Goal: Information Seeking & Learning: Learn about a topic

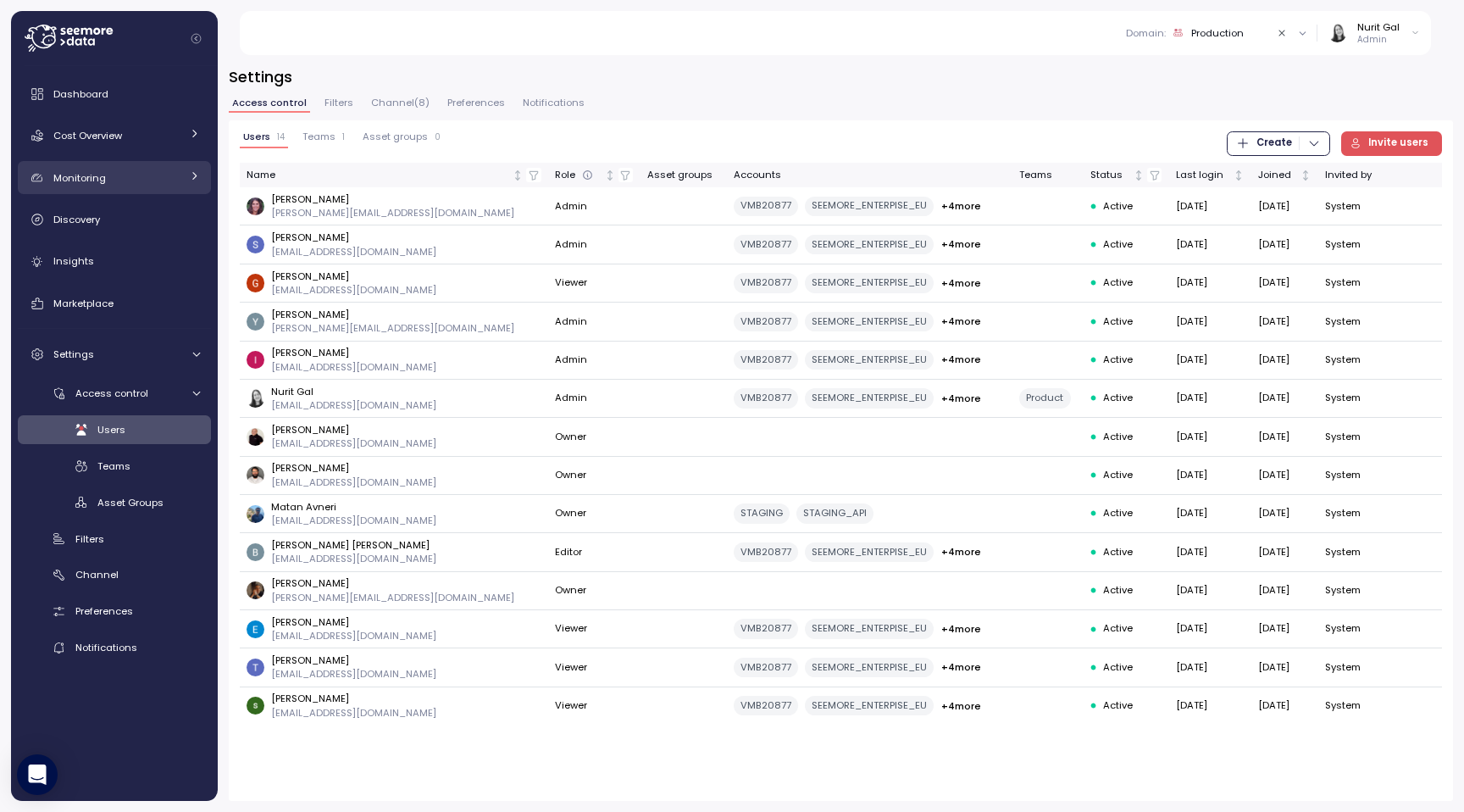
click at [123, 173] on div "Monitoring" at bounding box center [117, 177] width 127 height 17
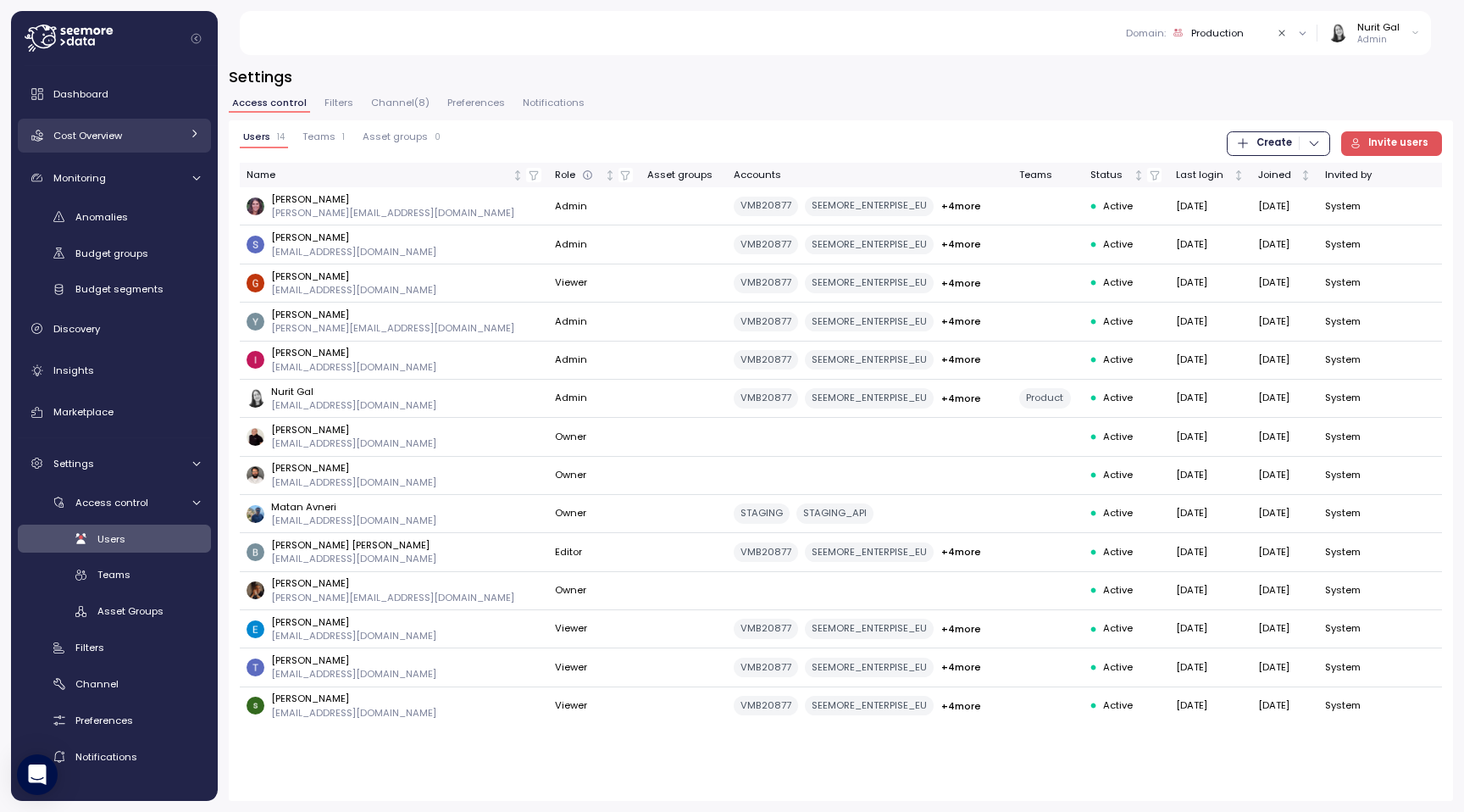
click at [123, 143] on div "Cost Overview" at bounding box center [117, 135] width 127 height 17
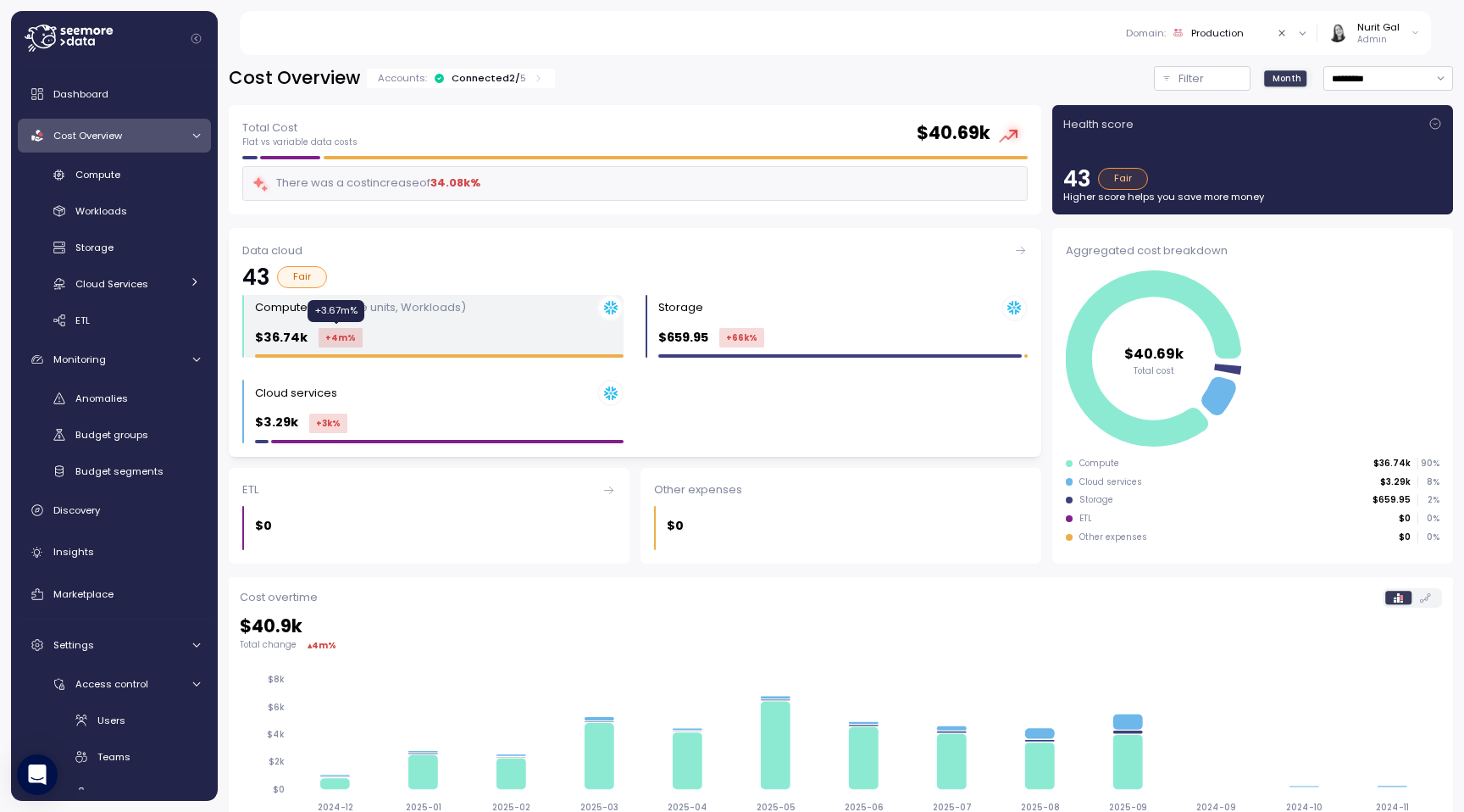
click at [351, 337] on div "+4m %" at bounding box center [340, 338] width 44 height 20
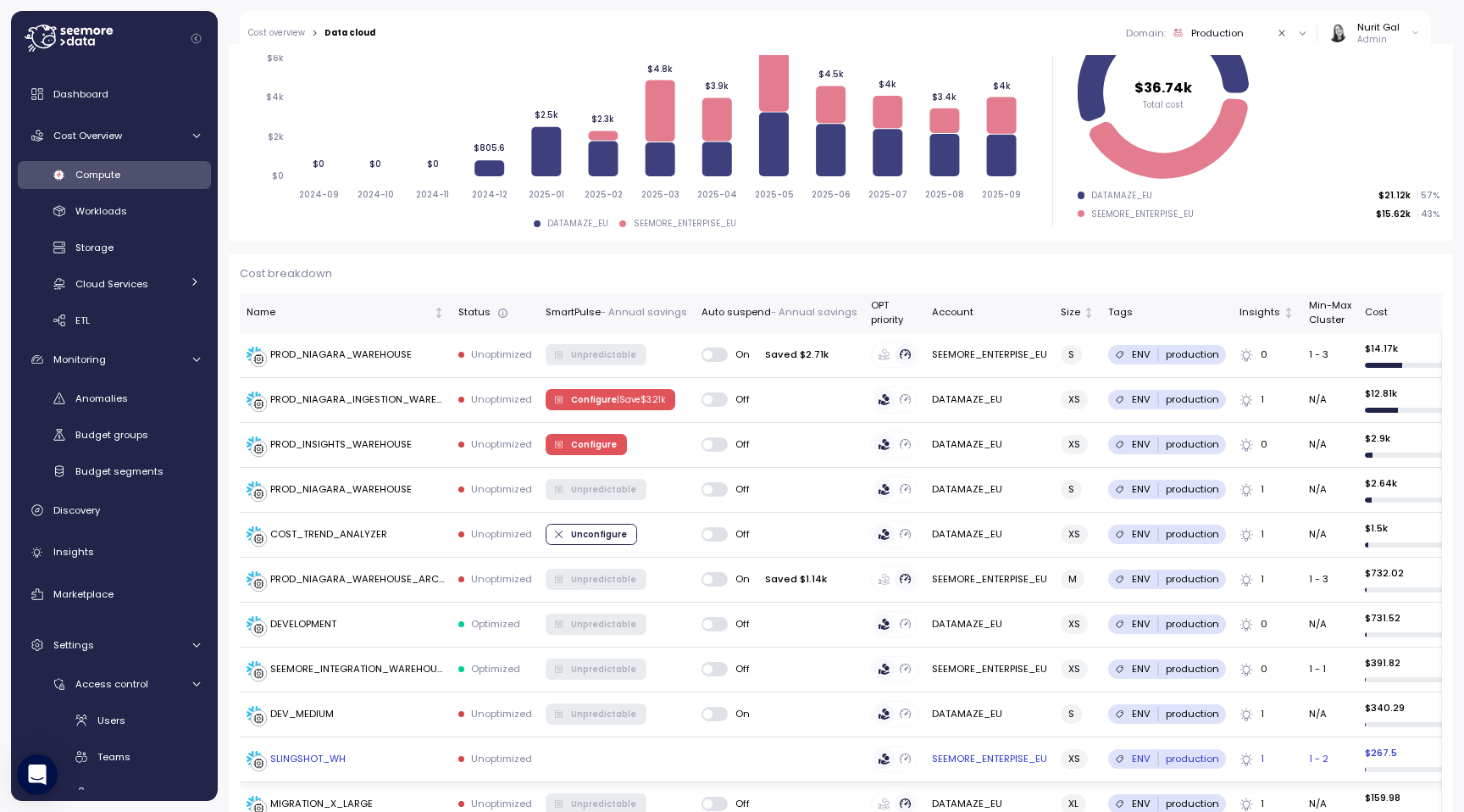
scroll to position [63, 0]
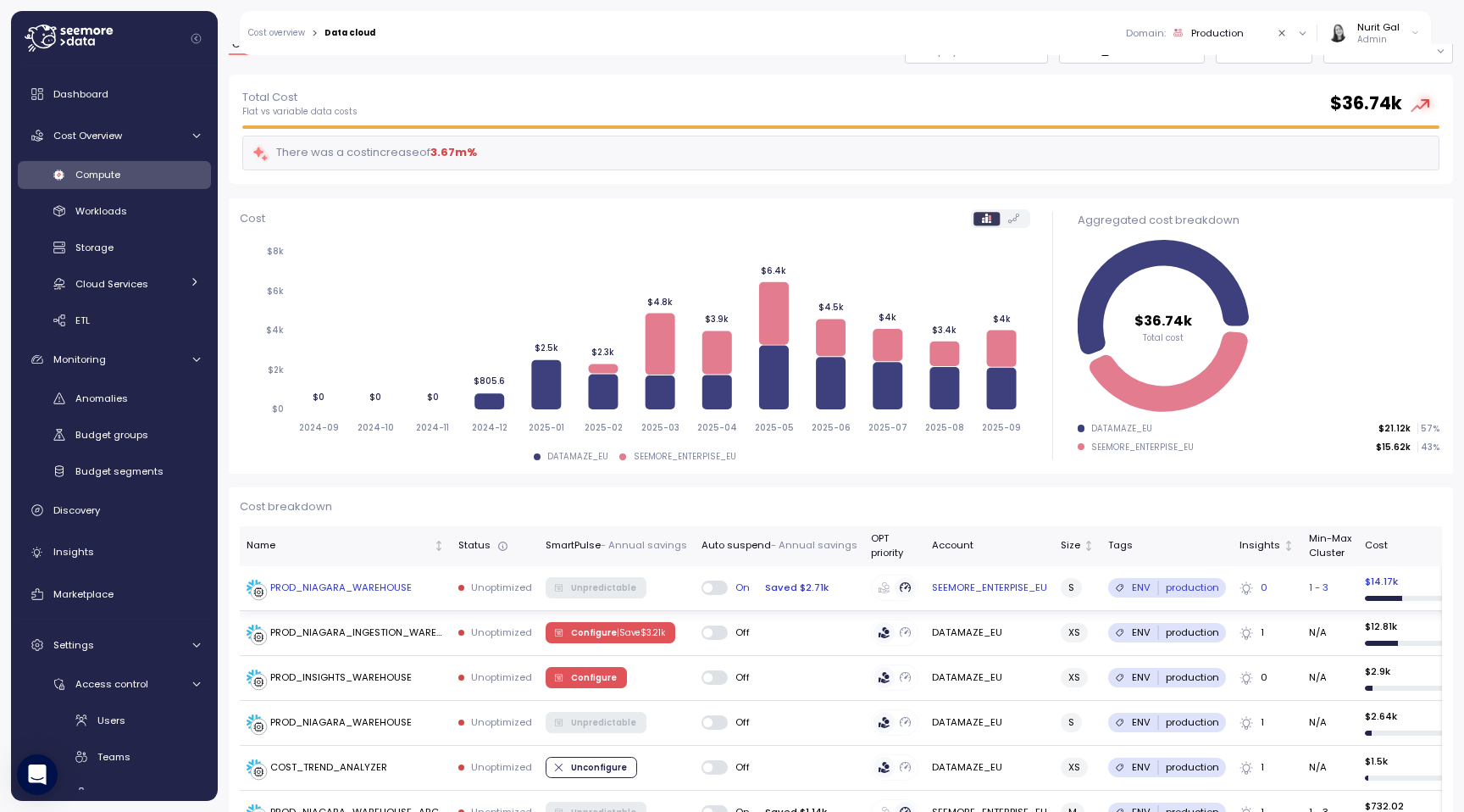
click at [353, 571] on td "PROD_NIAGARA_WAREHOUSE" at bounding box center [345, 588] width 212 height 45
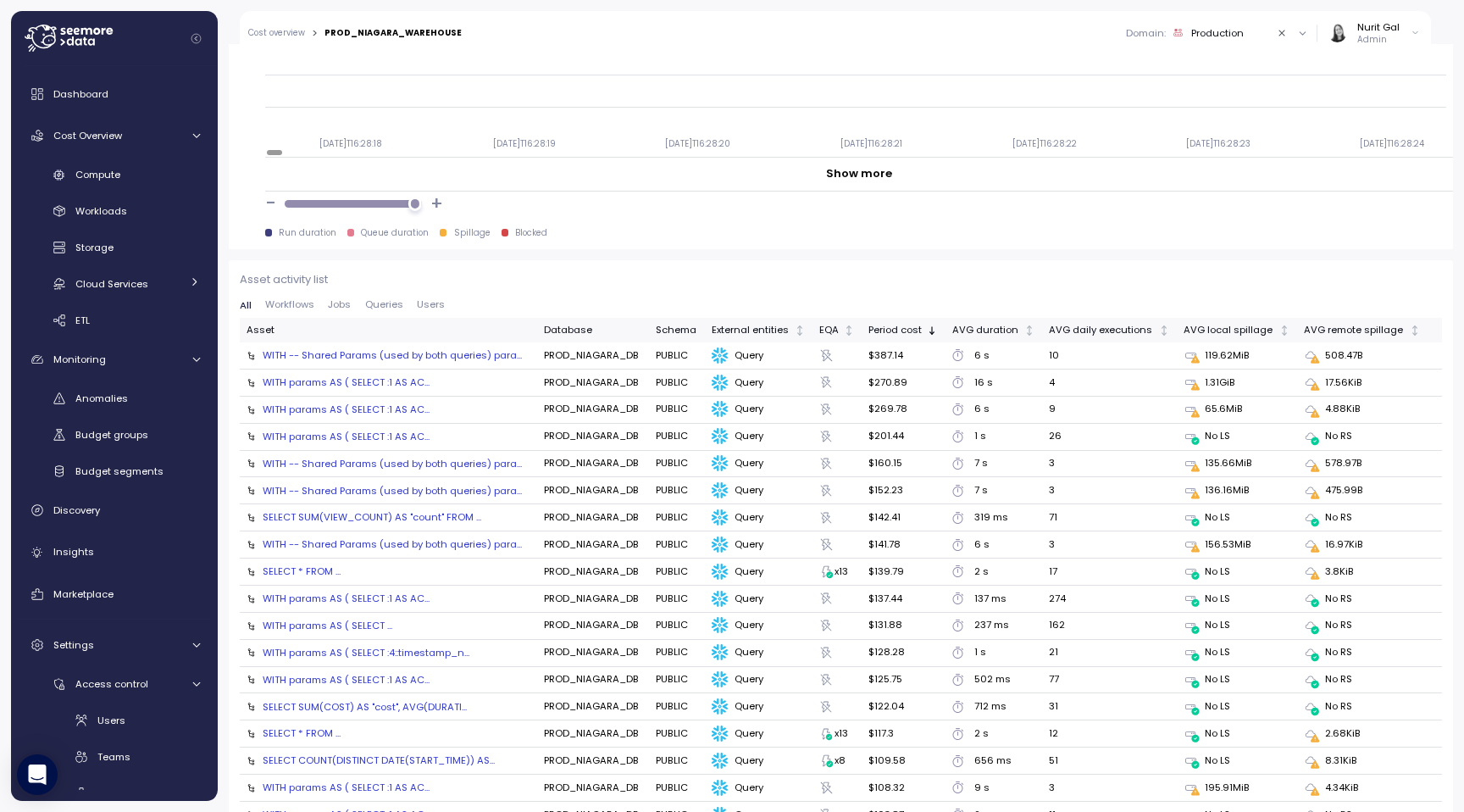
scroll to position [1837, 0]
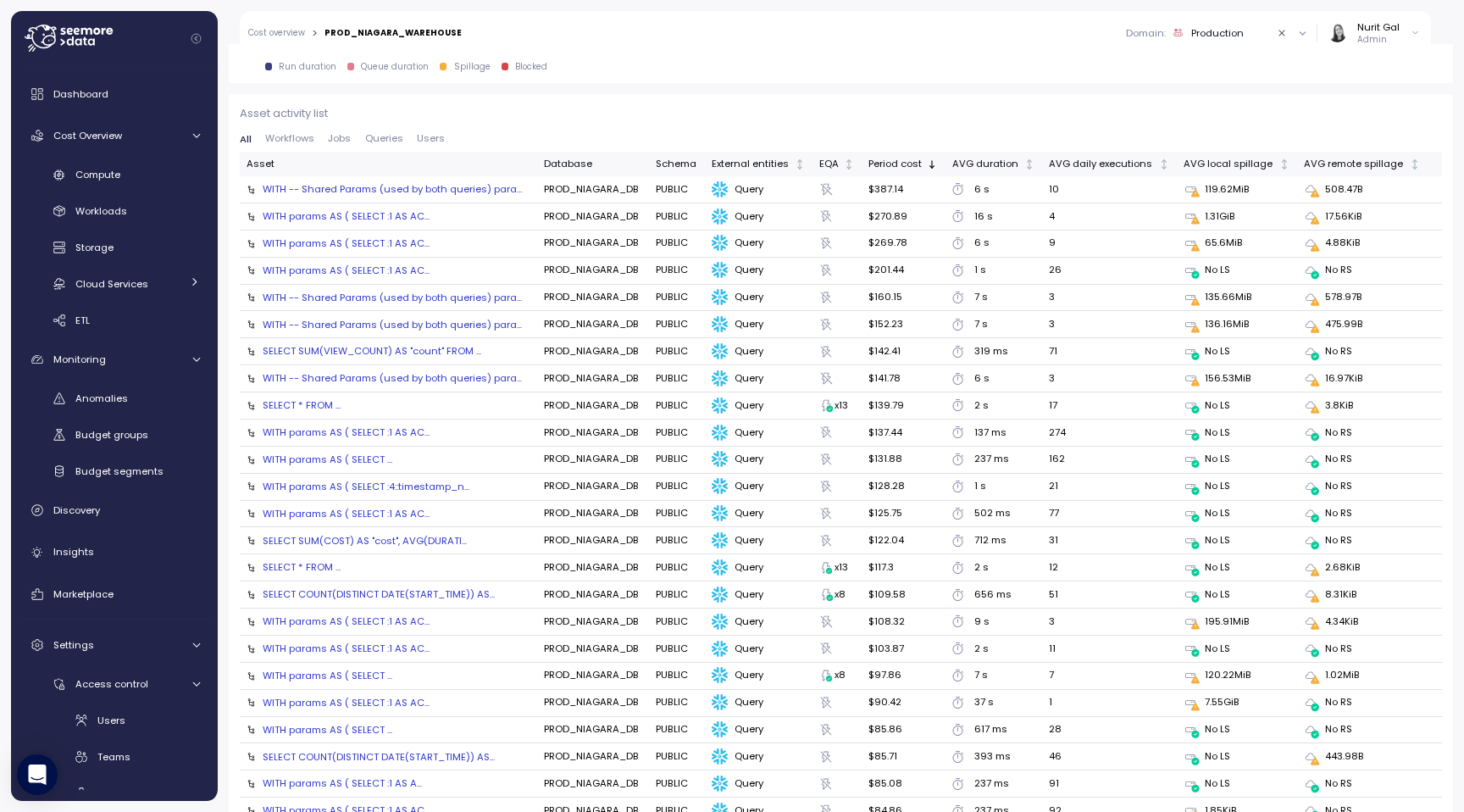
click at [1312, 197] on icon at bounding box center [1314, 193] width 8 height 8
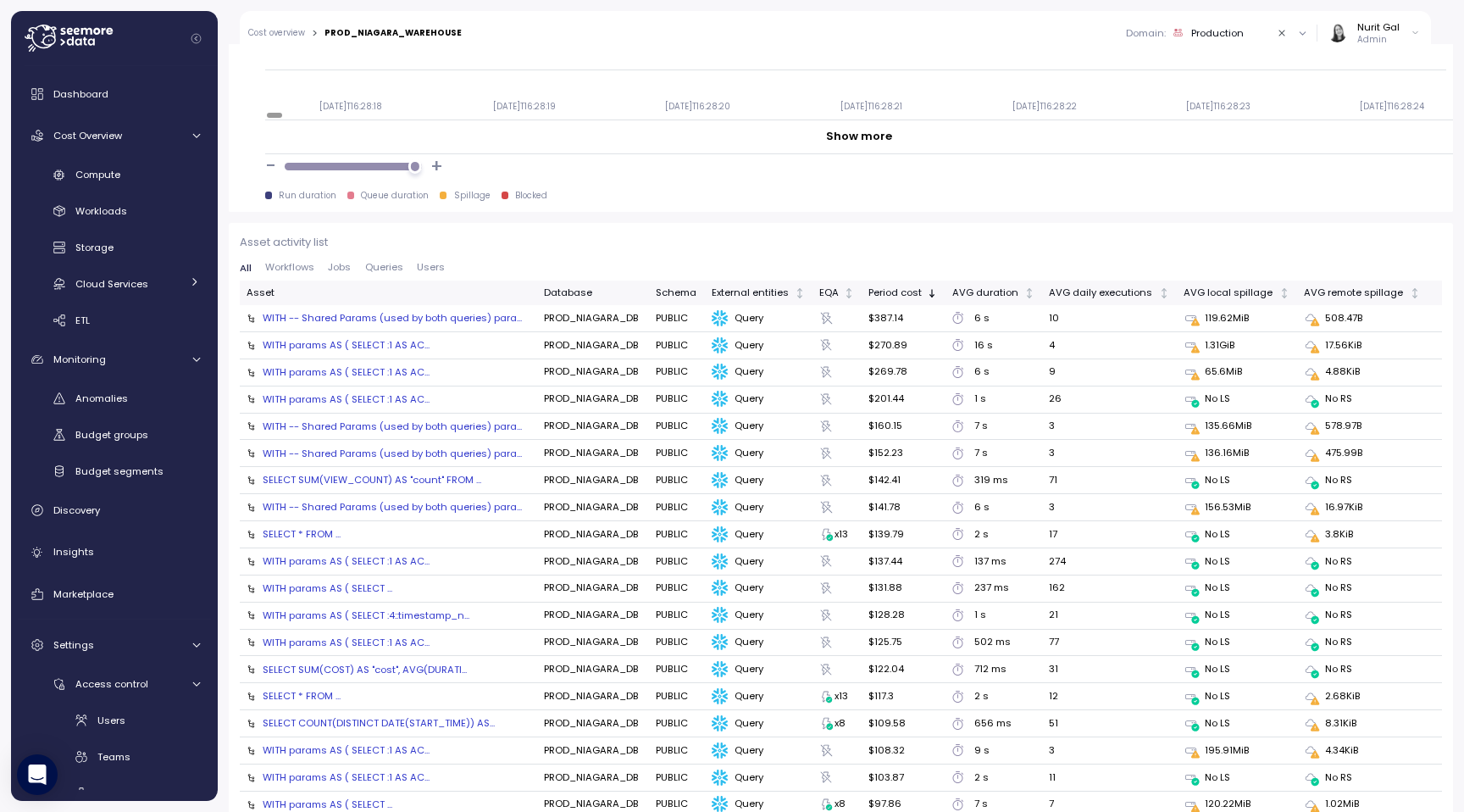
scroll to position [1706, 0]
drag, startPoint x: 241, startPoint y: 315, endPoint x: 524, endPoint y: 325, distance: 283.2
click at [523, 325] on td "WITH -- Shared Params (used by both queries) para..." at bounding box center [388, 320] width 298 height 27
copy div "WITH -- Shared Params (used by both queries) para..."
drag, startPoint x: 242, startPoint y: 346, endPoint x: 442, endPoint y: 348, distance: 200.0
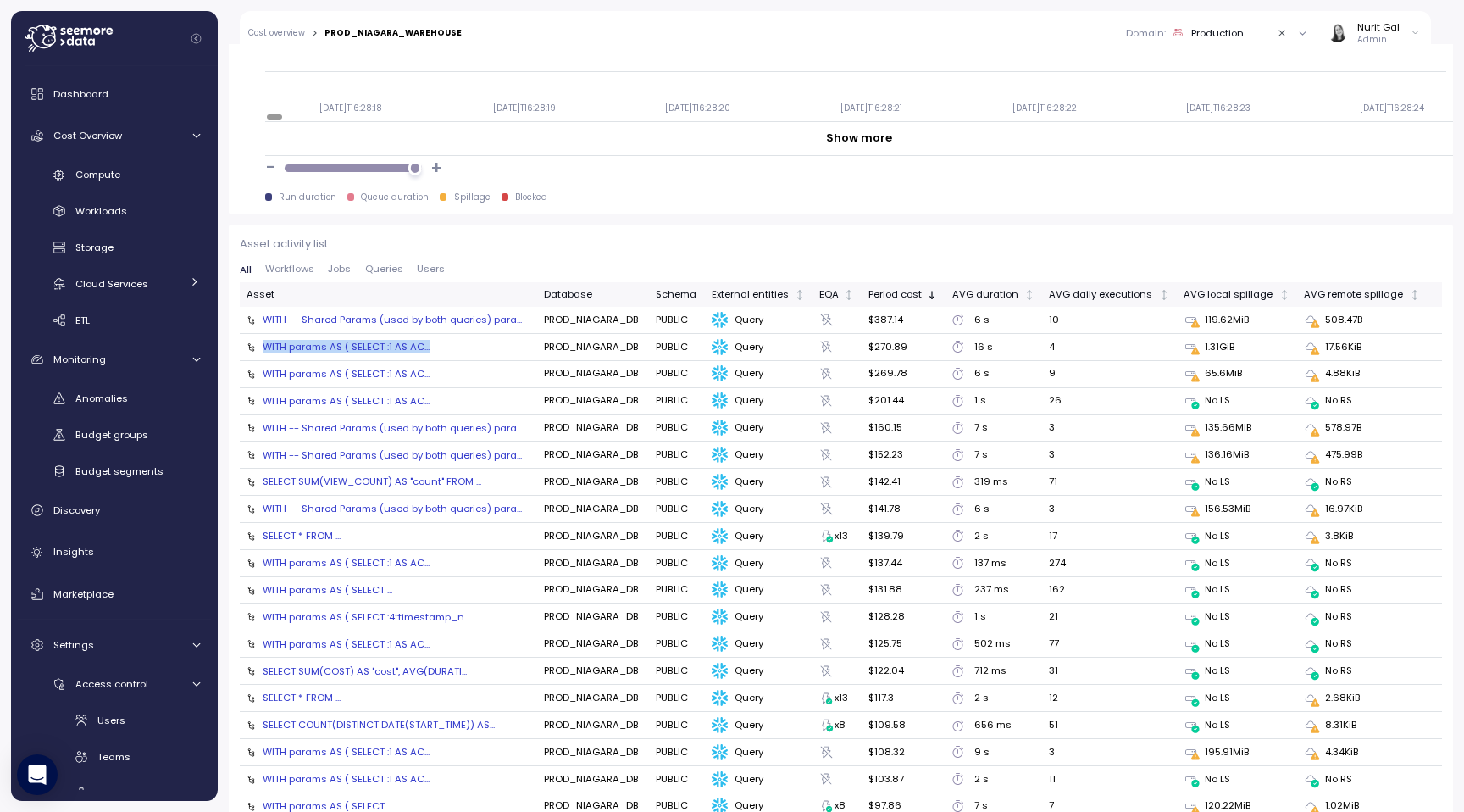
click at [442, 348] on td "WITH params AS ( SELECT :1 AS AC..." at bounding box center [388, 347] width 298 height 27
copy div "WITH params AS ( SELECT :1 AS AC..."
click at [240, 420] on td "WITH -- Shared Params (used by both queries) para..." at bounding box center [388, 428] width 298 height 27
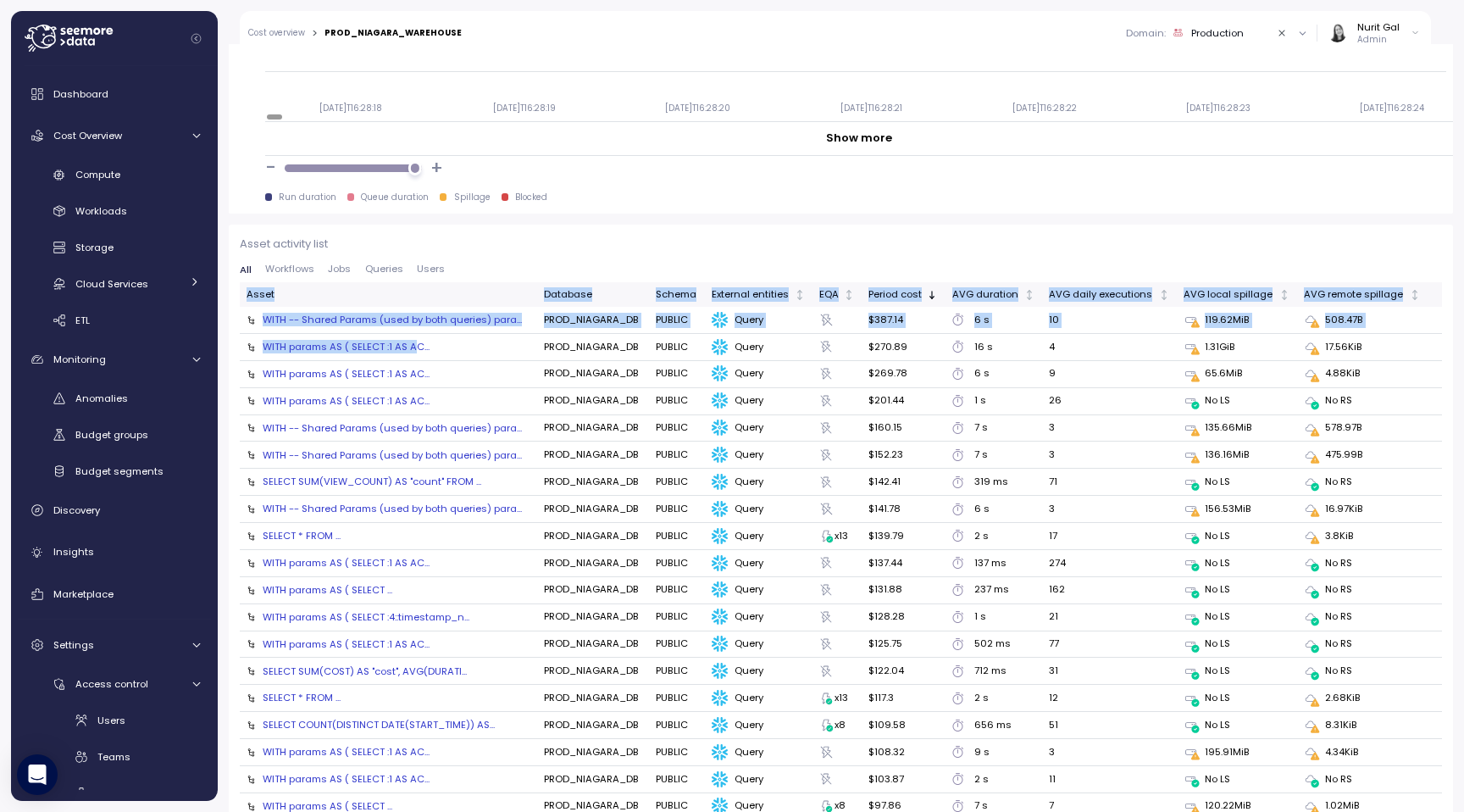
drag, startPoint x: 233, startPoint y: 448, endPoint x: 413, endPoint y: 352, distance: 204.0
click at [223, 340] on div "PROD_NIAGARA_WAREHOUSE Optimization priority: performance Month ********* Accou…" at bounding box center [840, 427] width 1246 height 767
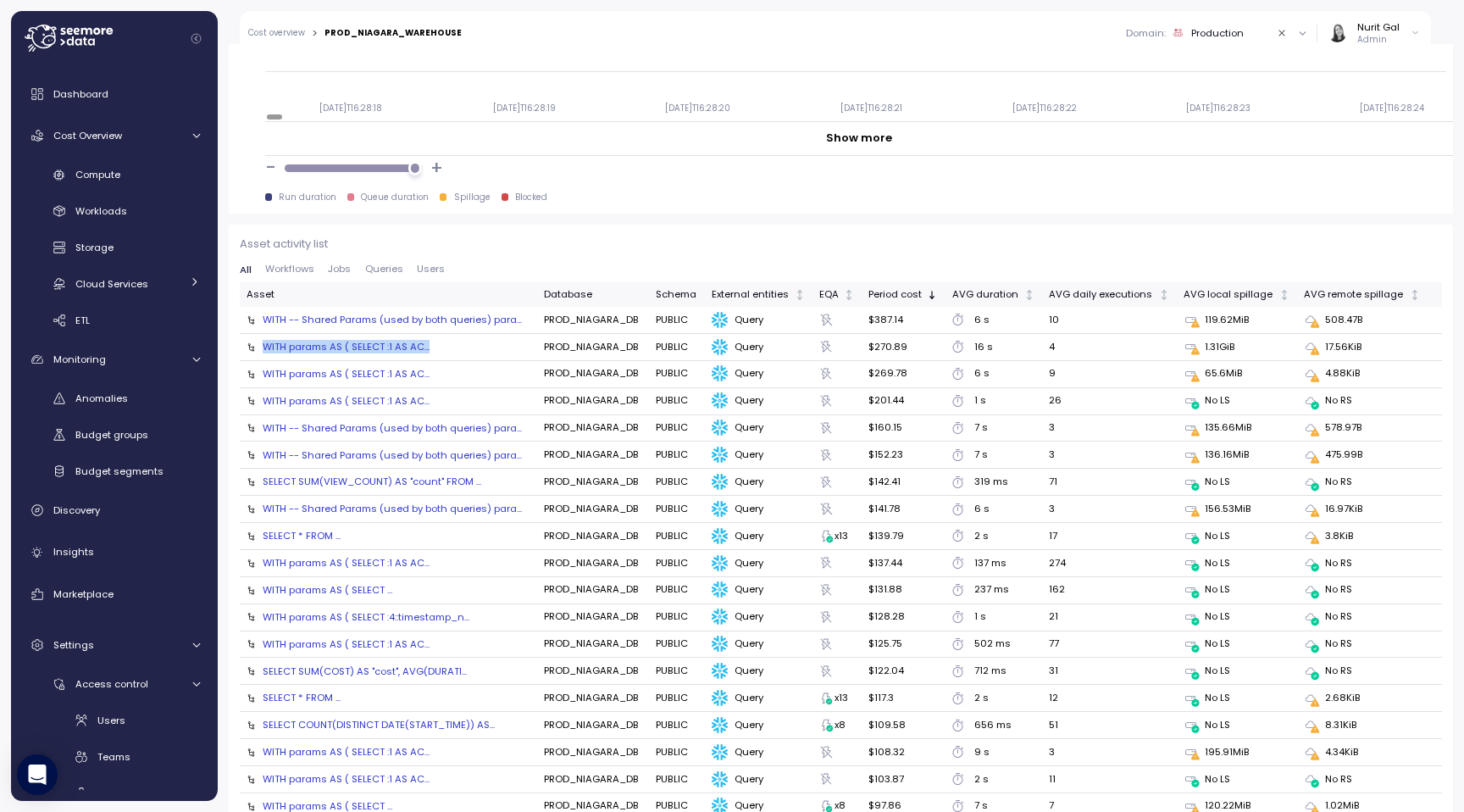
drag, startPoint x: 241, startPoint y: 351, endPoint x: 429, endPoint y: 350, distance: 188.0
click at [429, 350] on td "WITH params AS ( SELECT :1 AS AC..." at bounding box center [388, 347] width 298 height 27
copy div "WITH params AS ( SELECT :1 AS AC..."
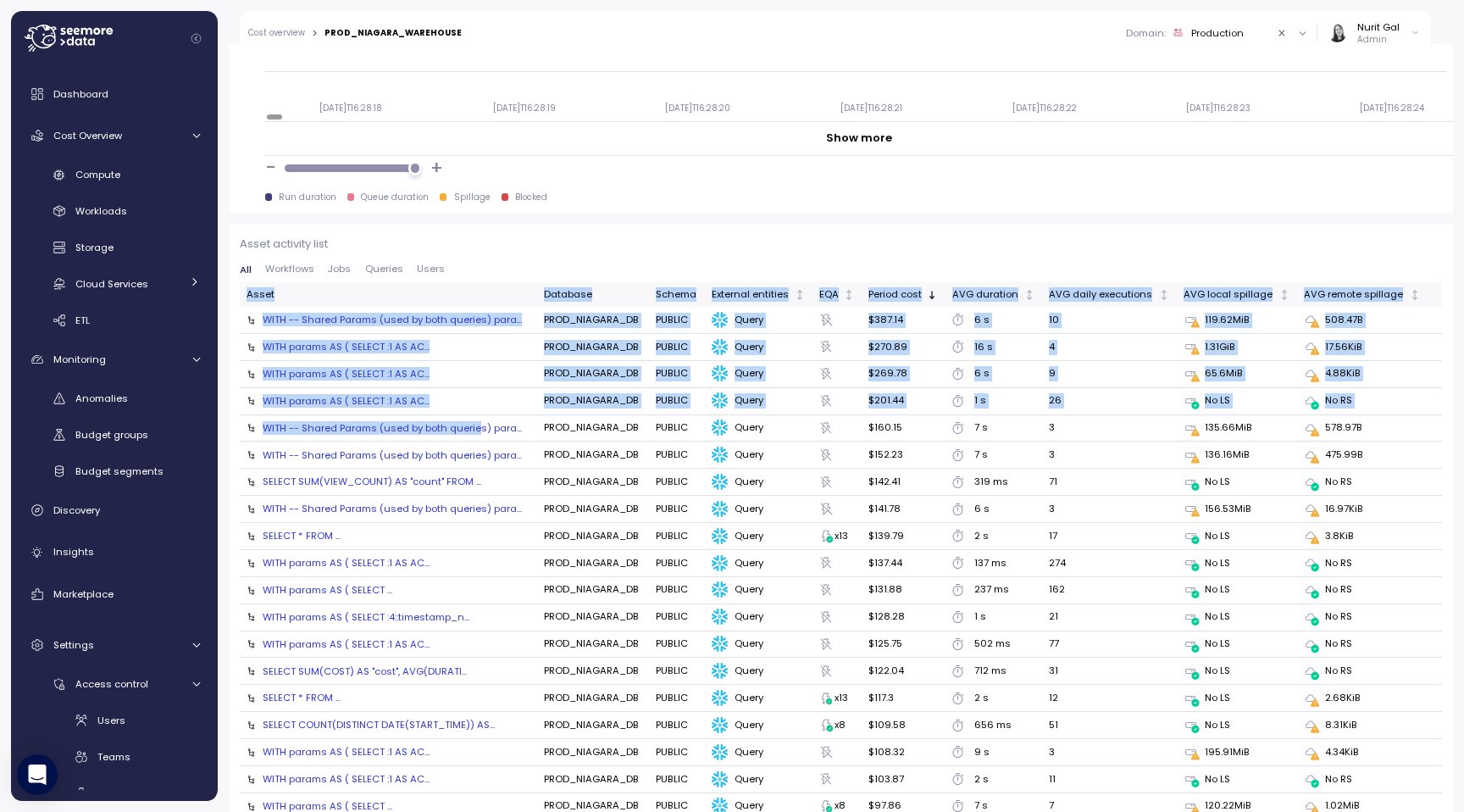
drag, startPoint x: 226, startPoint y: 429, endPoint x: 478, endPoint y: 427, distance: 252.0
click at [478, 427] on div "PROD_NIAGARA_WAREHOUSE Optimization priority: performance Month ********* Accou…" at bounding box center [840, 427] width 1246 height 767
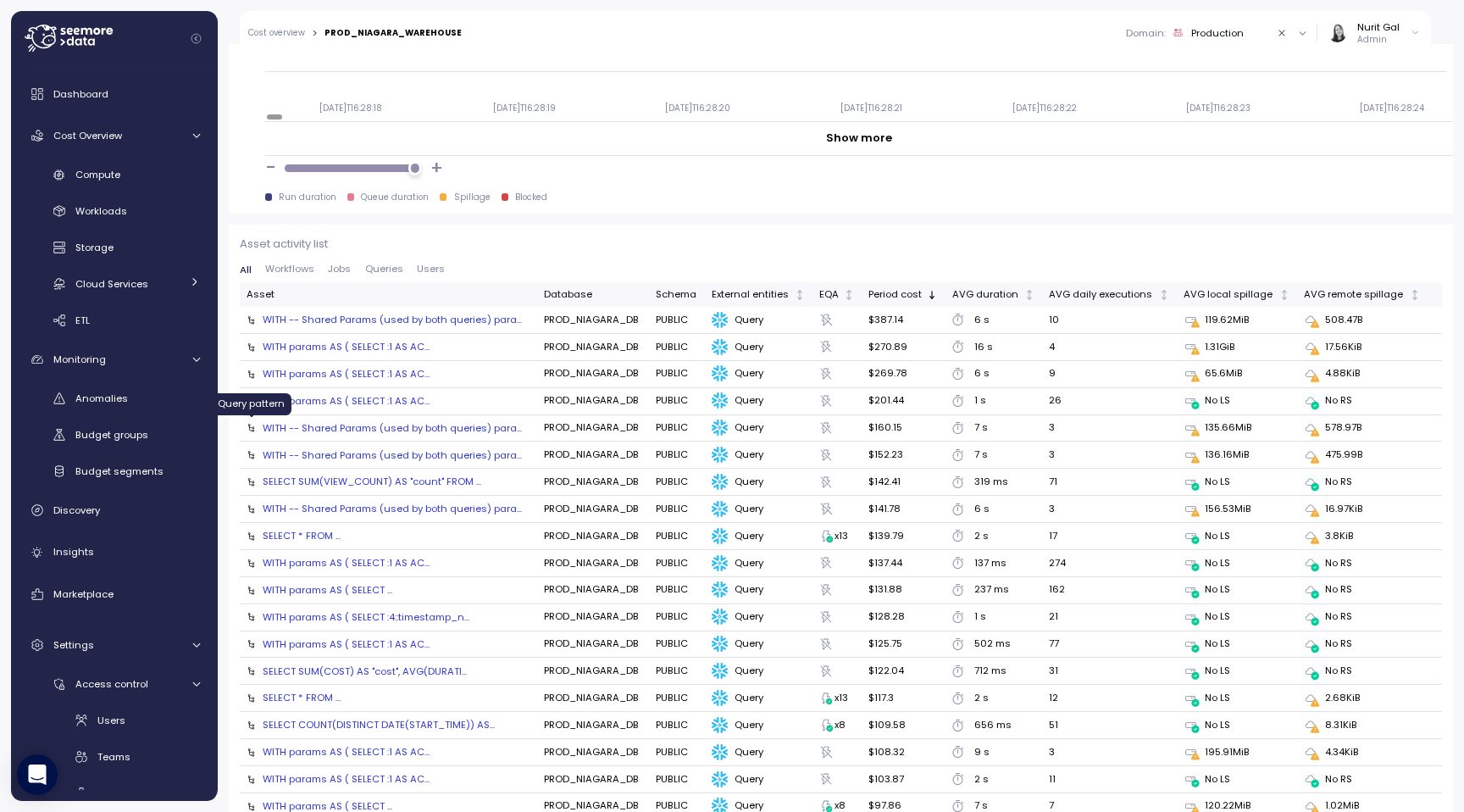
click at [250, 427] on icon at bounding box center [251, 427] width 9 height 9
drag, startPoint x: 242, startPoint y: 476, endPoint x: 483, endPoint y: 482, distance: 241.1
click at [483, 482] on td "SELECT SUM(VIEW_COUNT) AS "count" FROM ..." at bounding box center [388, 482] width 298 height 27
copy div "SELECT SUM(VIEW_COUNT) AS "count" FROM ..."
drag, startPoint x: 241, startPoint y: 508, endPoint x: 509, endPoint y: 513, distance: 268.0
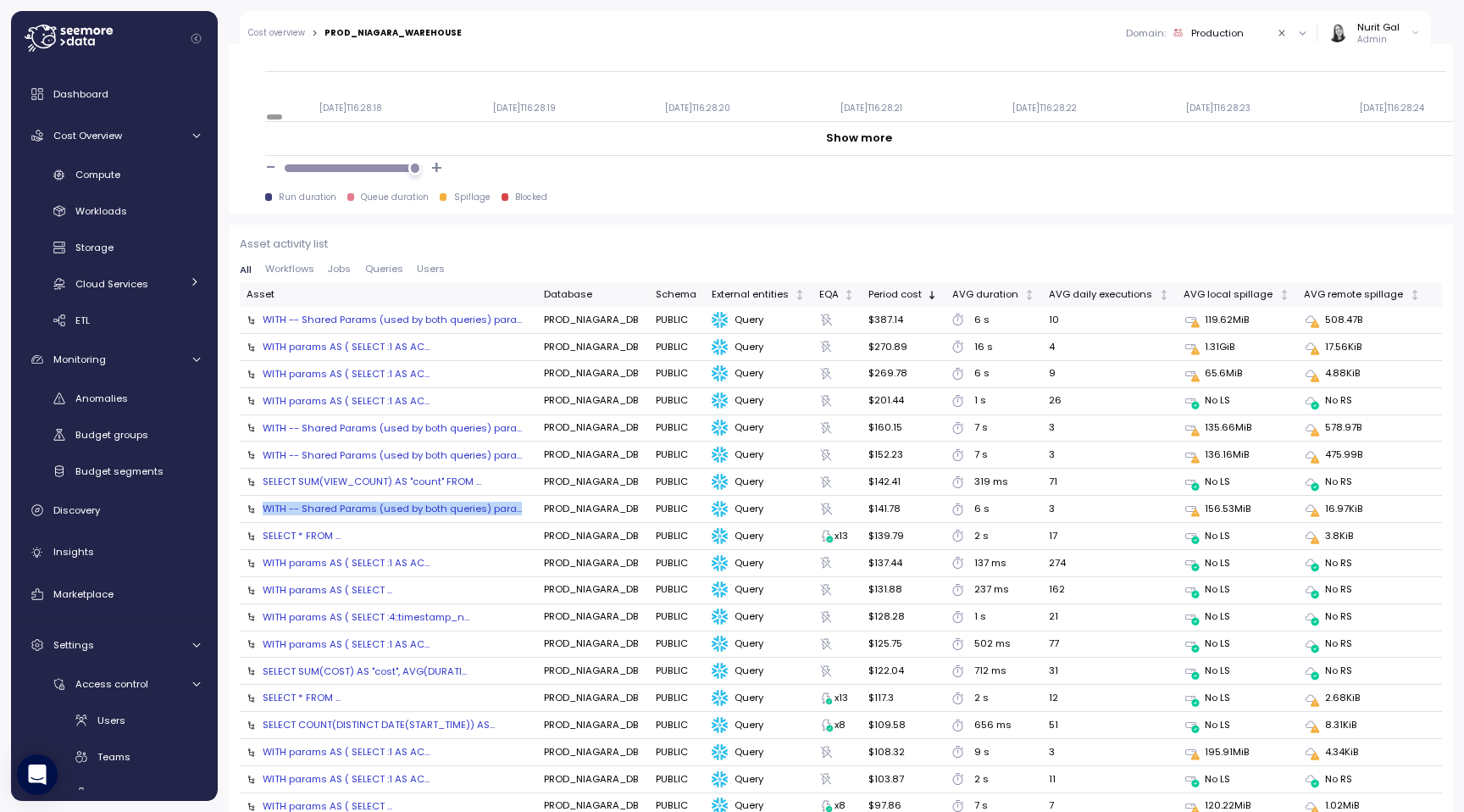
click at [509, 513] on td "WITH -- Shared Params (used by both queries) para..." at bounding box center [388, 509] width 298 height 27
copy div "WITH -- Shared Params (used by both queries) para..."
drag, startPoint x: 245, startPoint y: 534, endPoint x: 344, endPoint y: 537, distance: 99.0
click at [344, 537] on td "SELECT * FROM ..." at bounding box center [388, 536] width 298 height 27
copy div "SELECT * FROM ..."
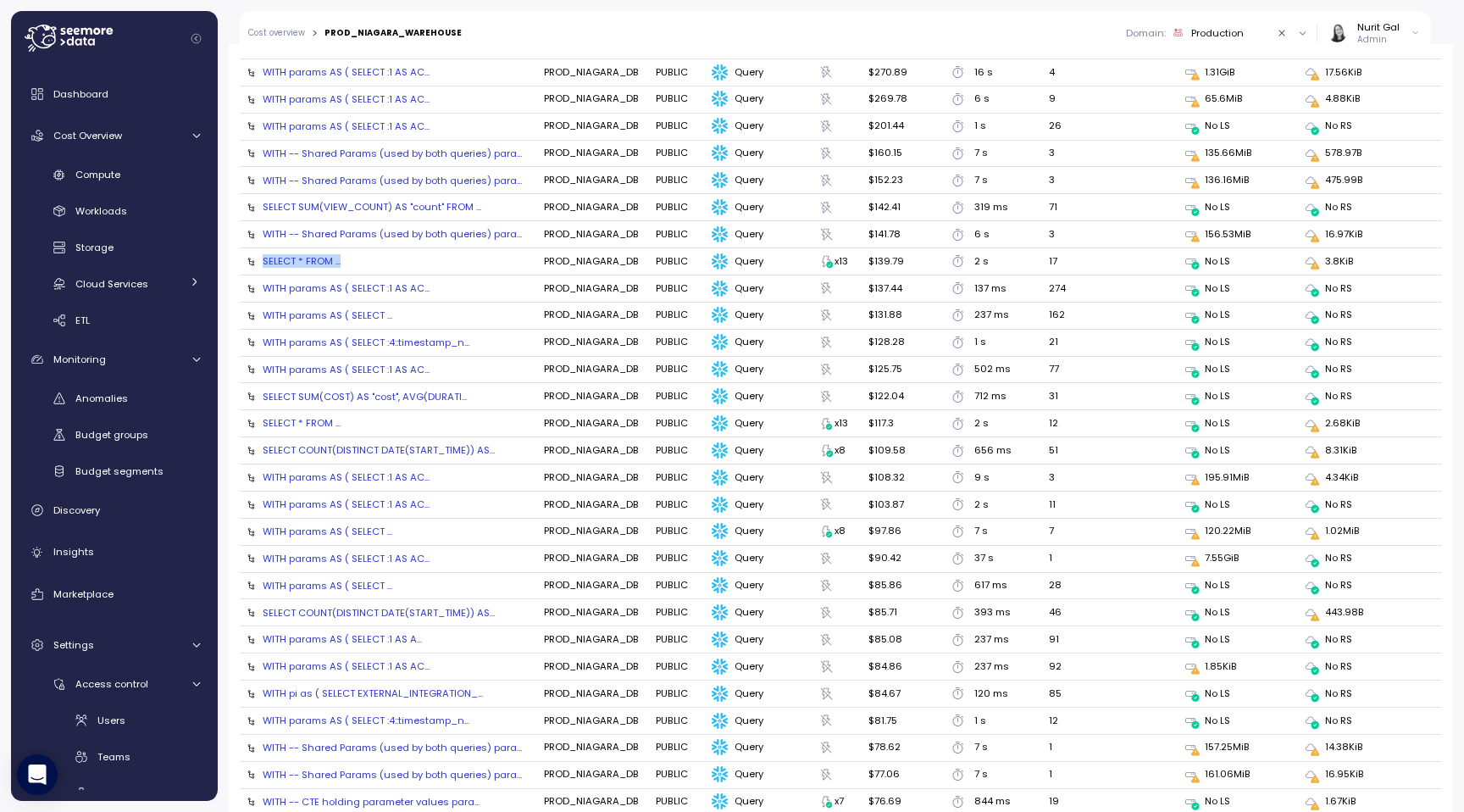
scroll to position [1989, 0]
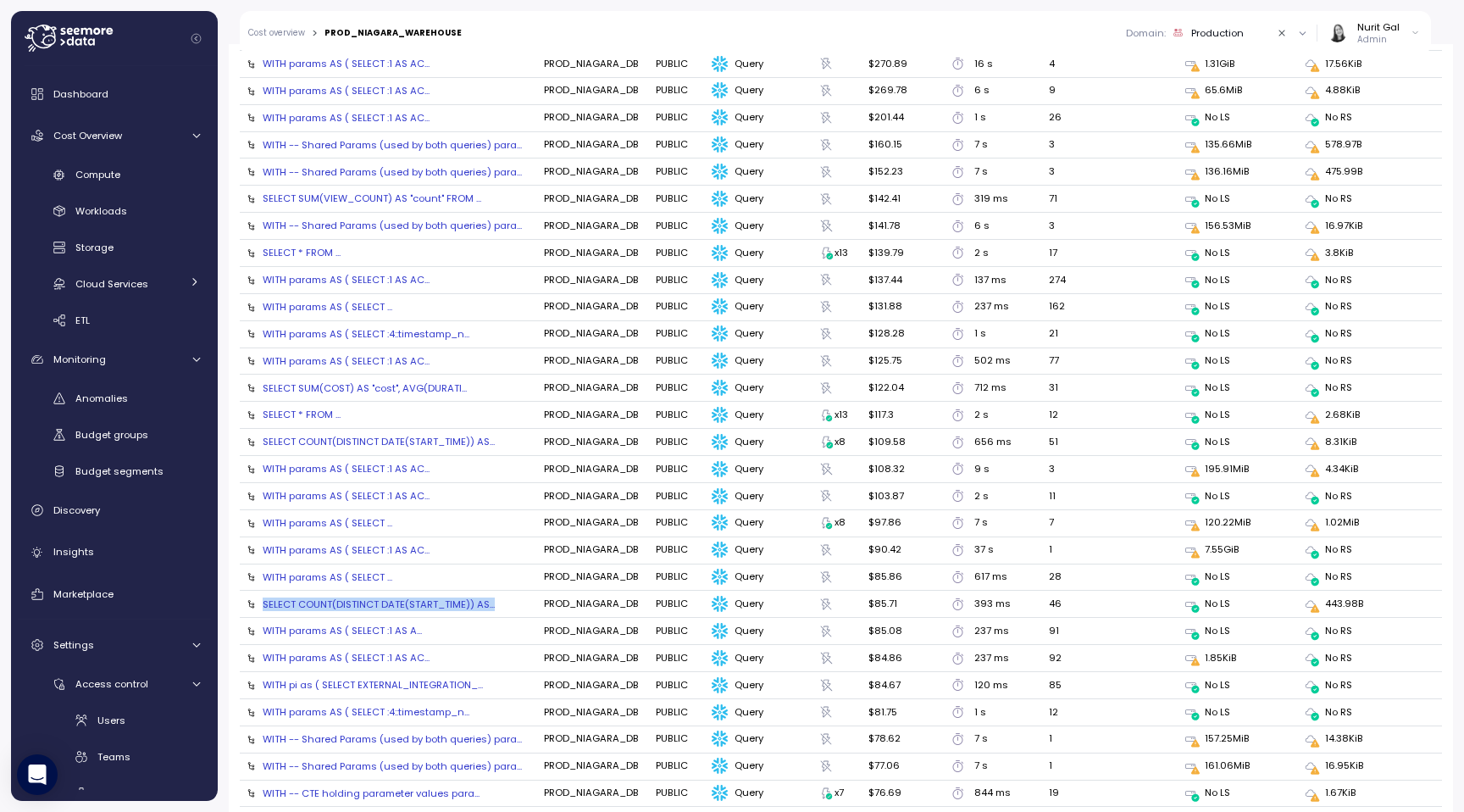
drag, startPoint x: 248, startPoint y: 596, endPoint x: 486, endPoint y: 605, distance: 238.2
click at [486, 605] on td "SELECT COUNT(DISTINCT DATE(START_TIME)) AS..." at bounding box center [388, 604] width 298 height 27
copy div "SELECT COUNT(DISTINCT DATE(START_TIME)) AS..."
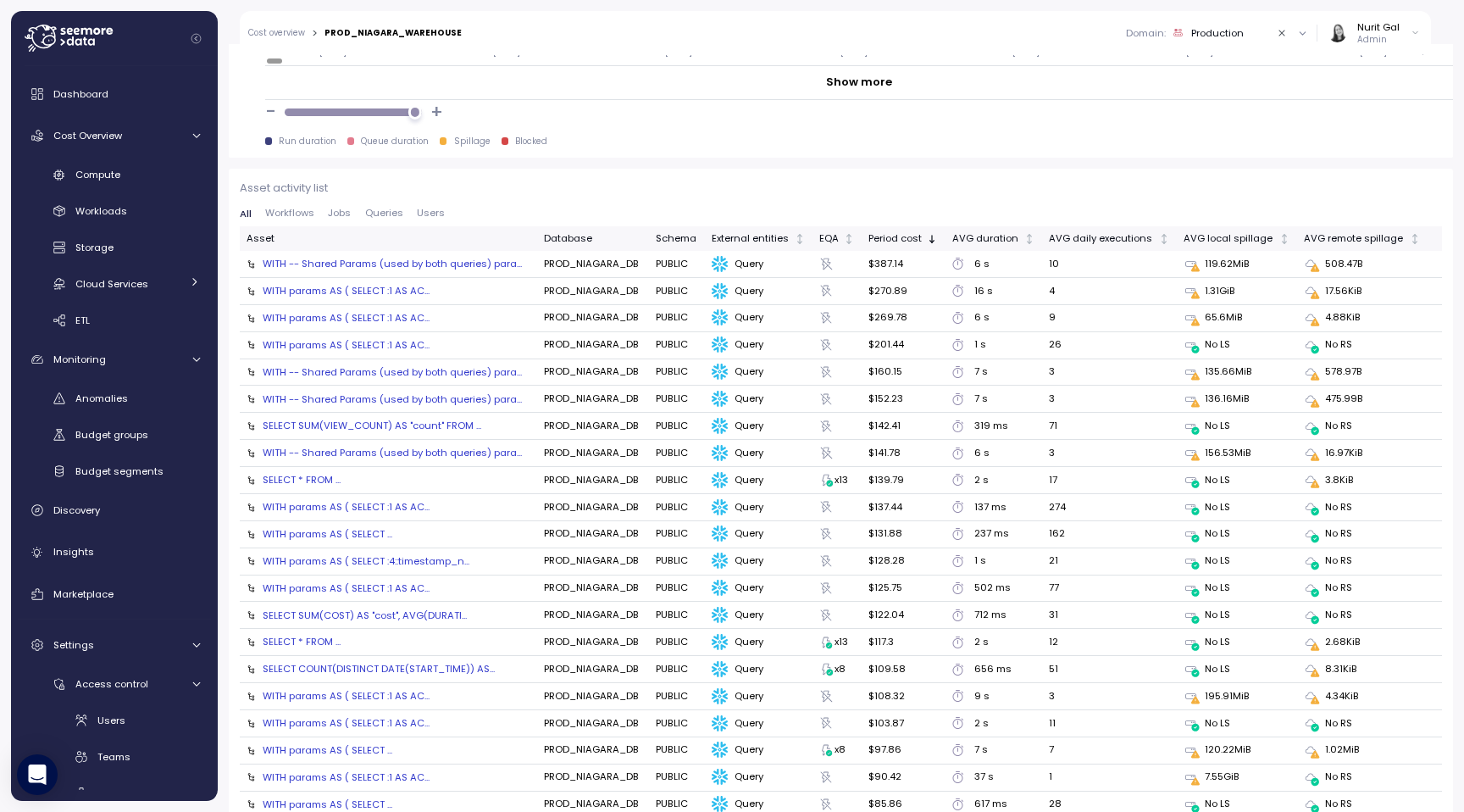
scroll to position [1702, 0]
